Goal: Transaction & Acquisition: Download file/media

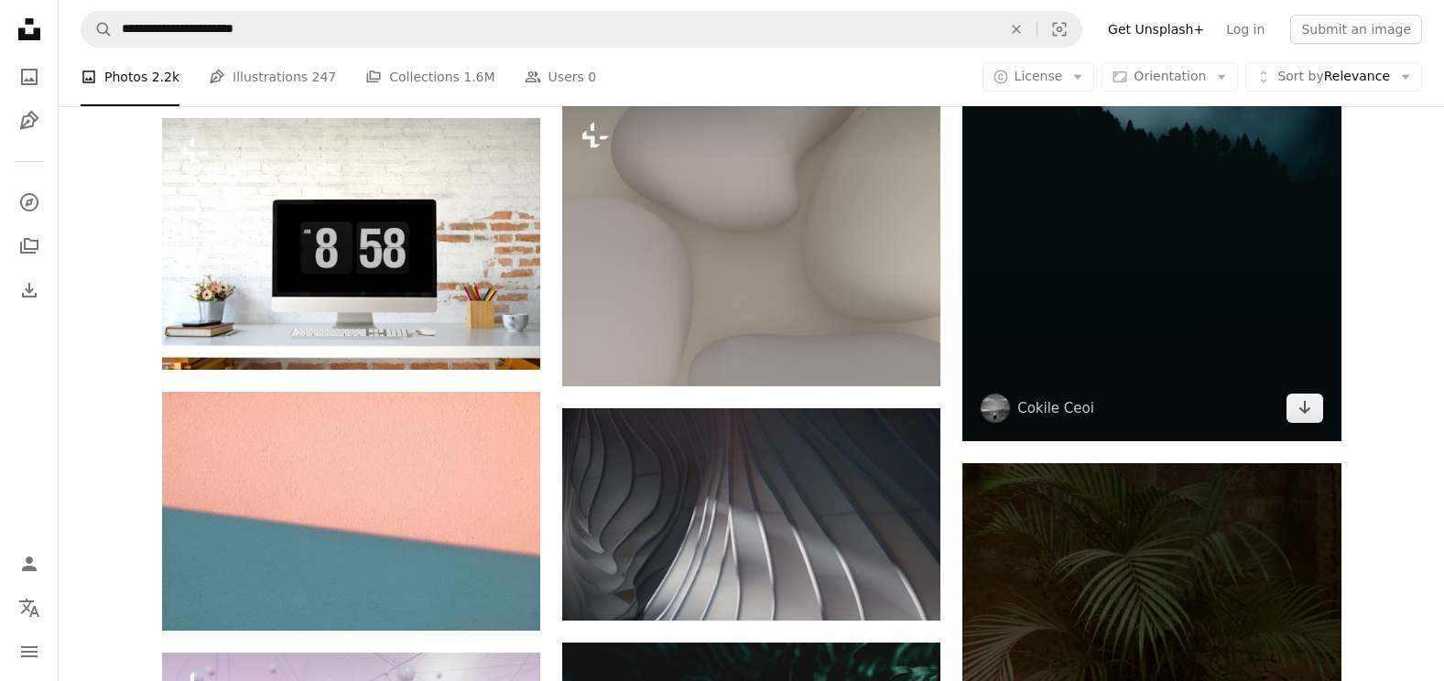
scroll to position [93513, 0]
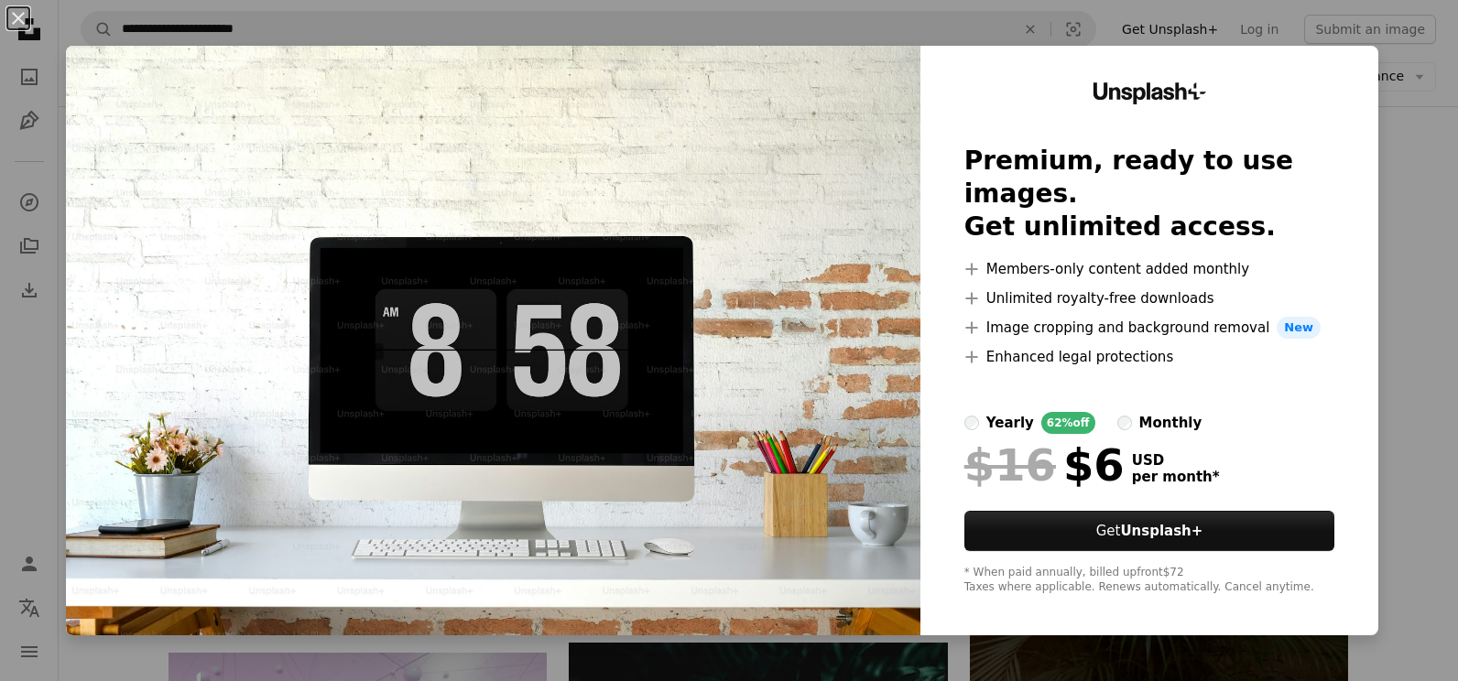
click at [1399, 214] on div "An X shape Unsplash+ Premium, ready to use images. Get unlimited access. A plus…" at bounding box center [729, 340] width 1458 height 681
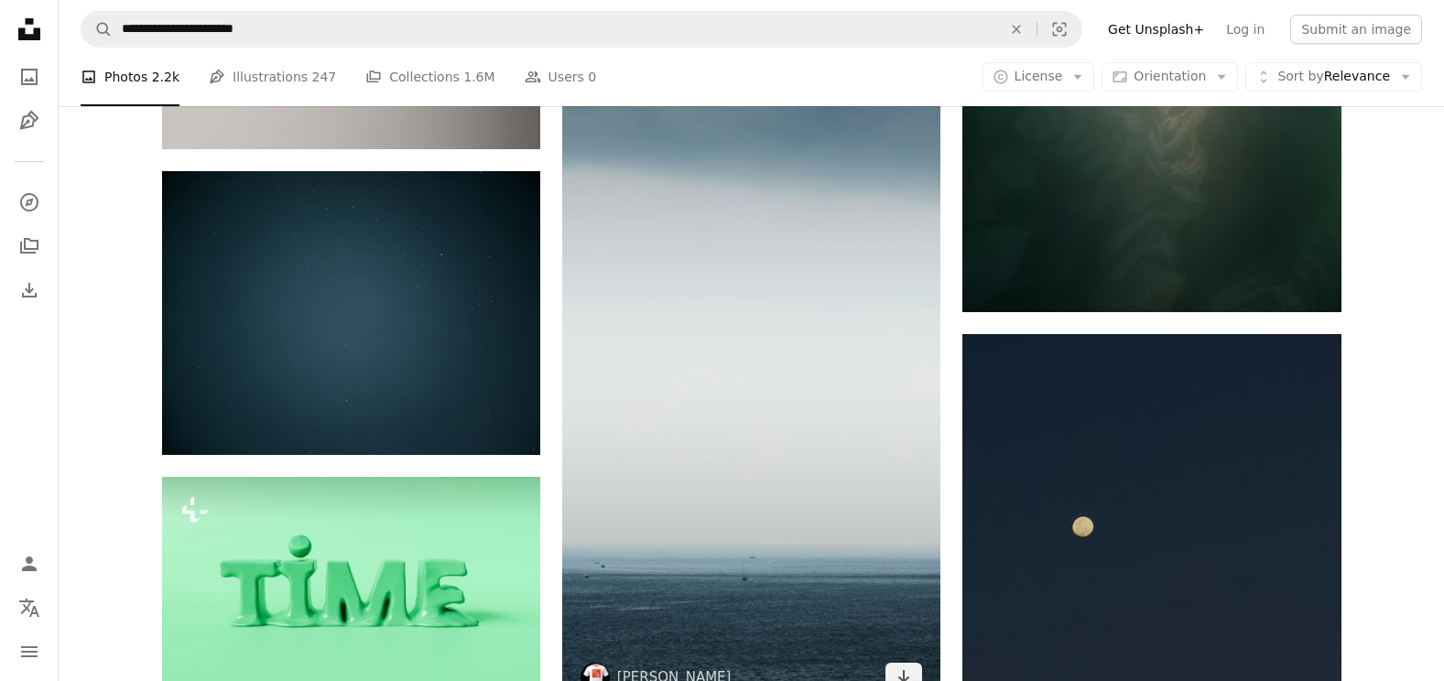
scroll to position [95436, 0]
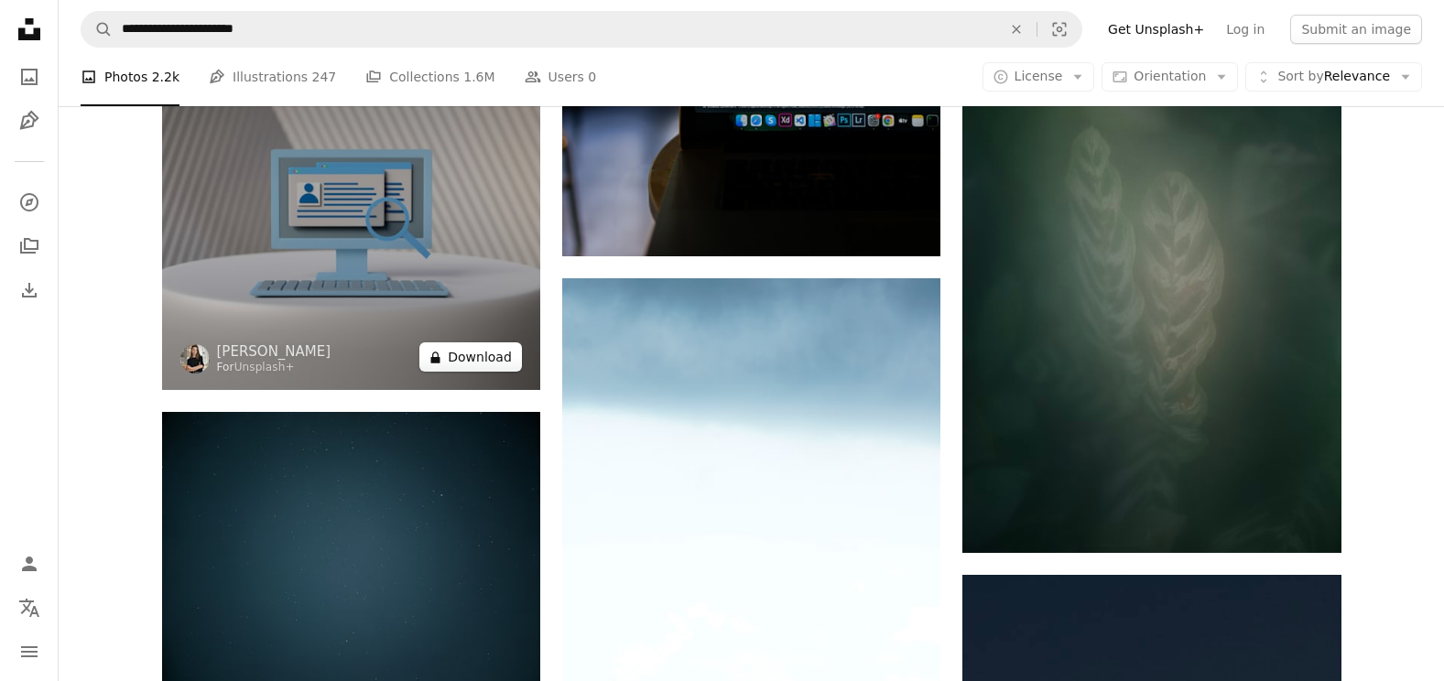
click at [509, 356] on button "A lock Download" at bounding box center [470, 356] width 103 height 29
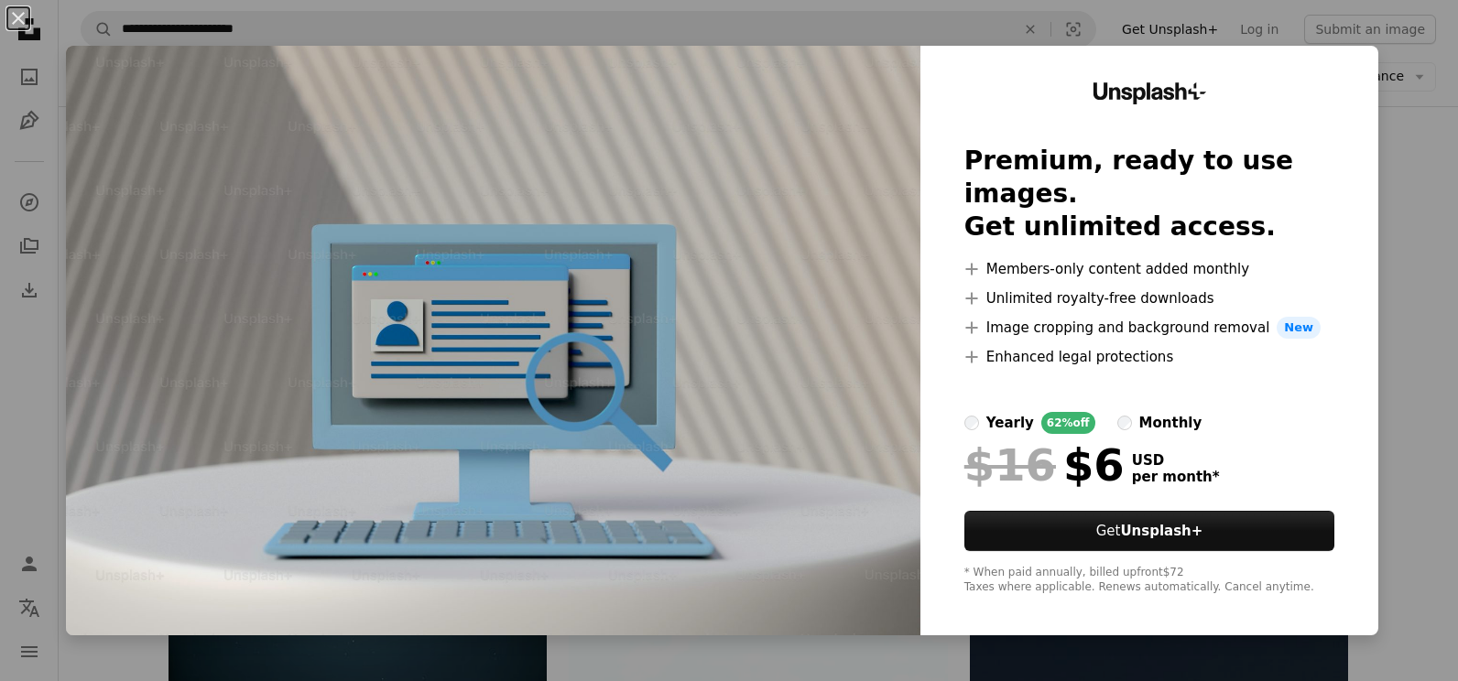
click at [1413, 265] on div "An X shape Unsplash+ Premium, ready to use images. Get unlimited access. A plus…" at bounding box center [729, 340] width 1458 height 681
